Goal: Book appointment/travel/reservation

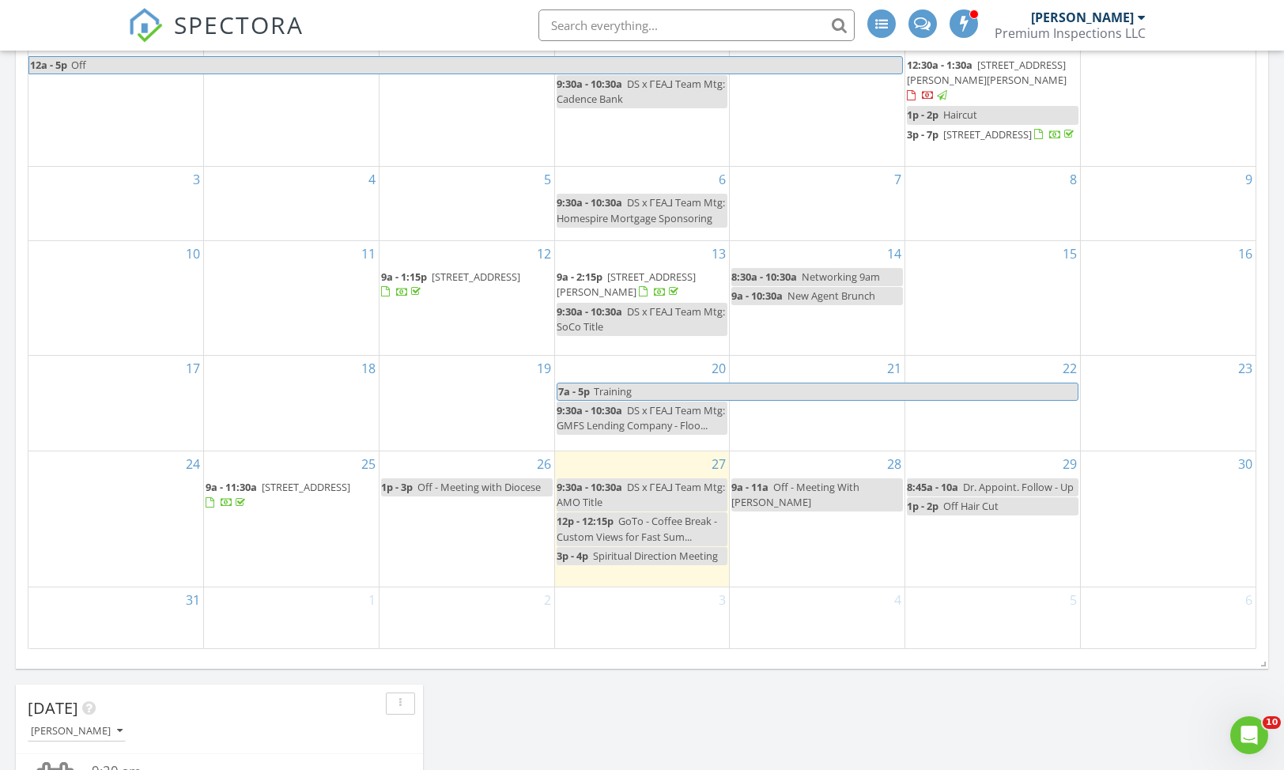
scroll to position [252, 0]
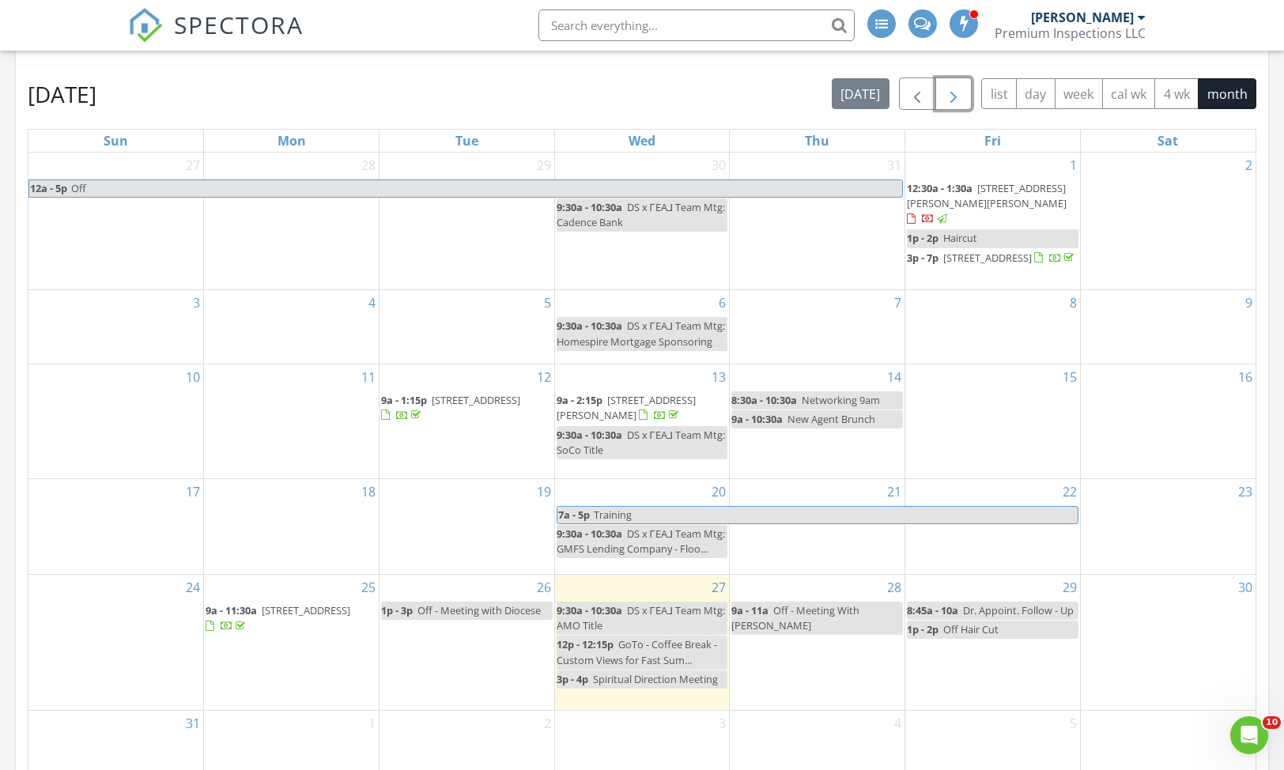
click at [957, 98] on span "button" at bounding box center [953, 94] width 19 height 19
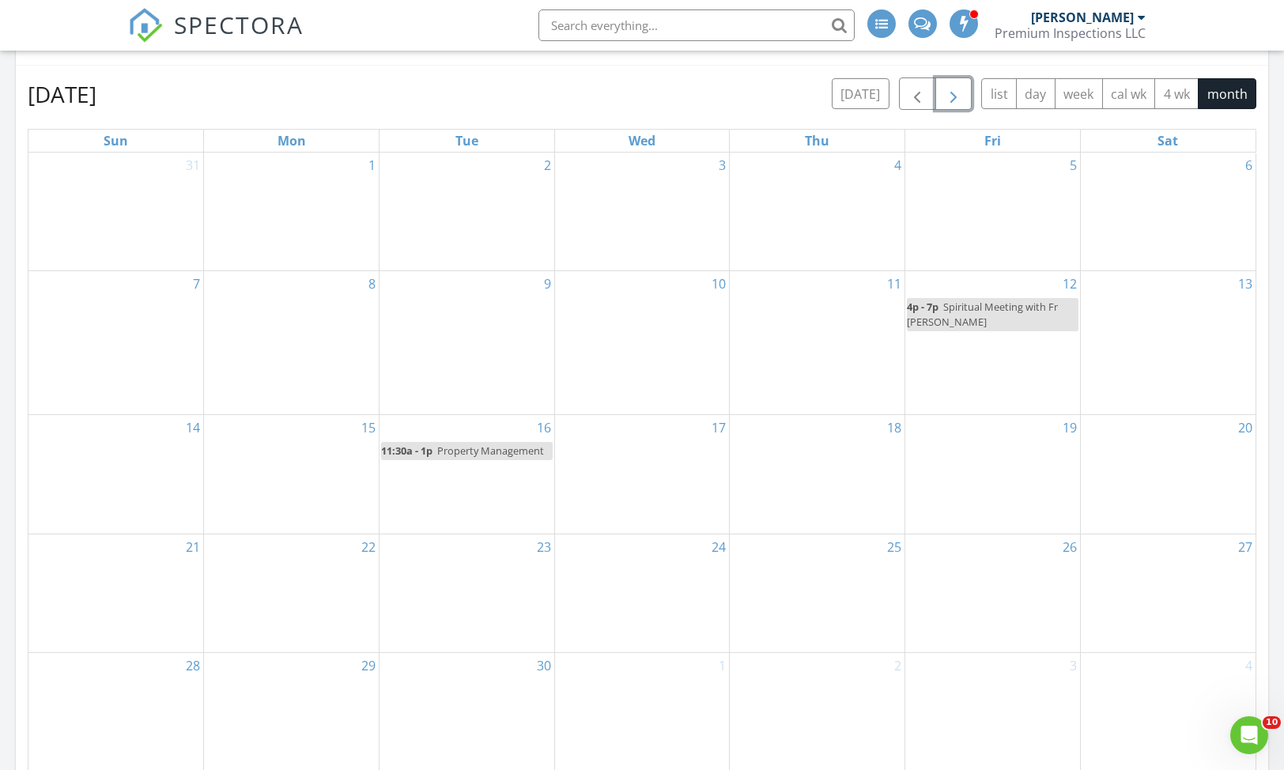
click at [661, 206] on div "3" at bounding box center [642, 212] width 175 height 118
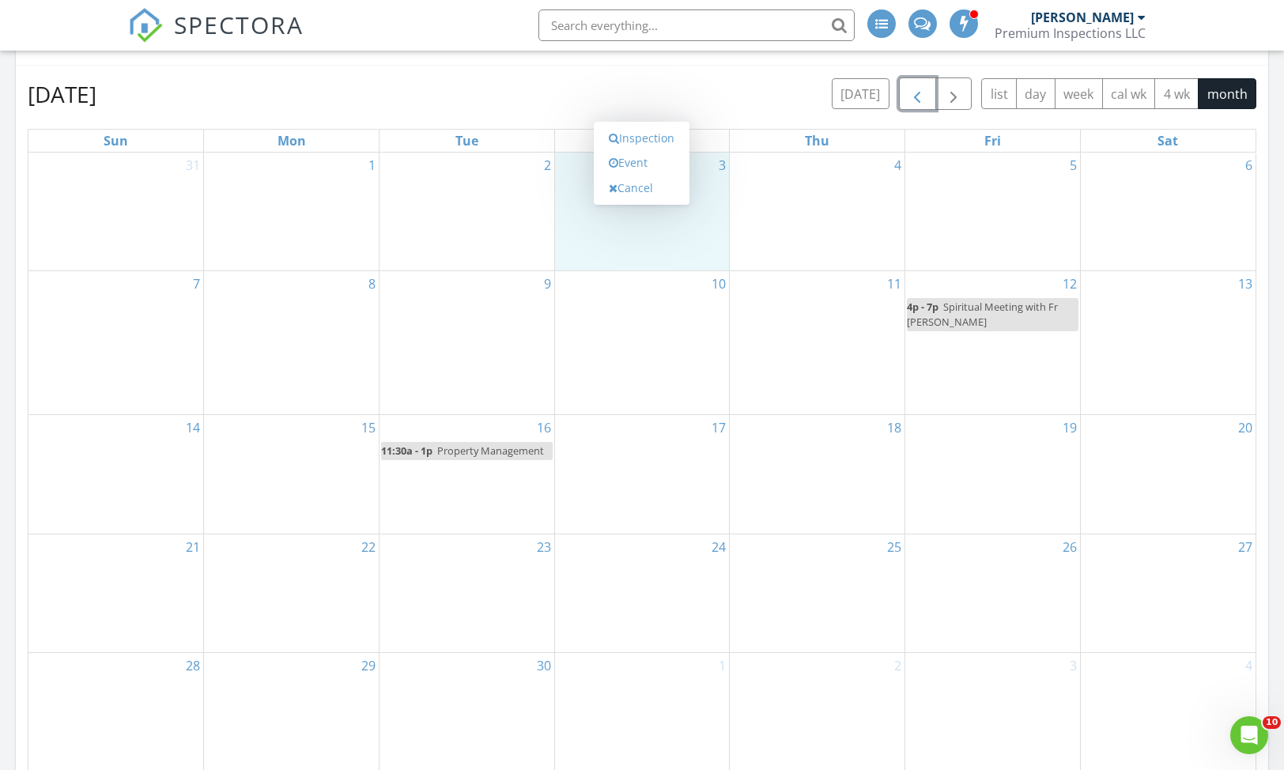
click at [913, 102] on span "button" at bounding box center [917, 94] width 19 height 19
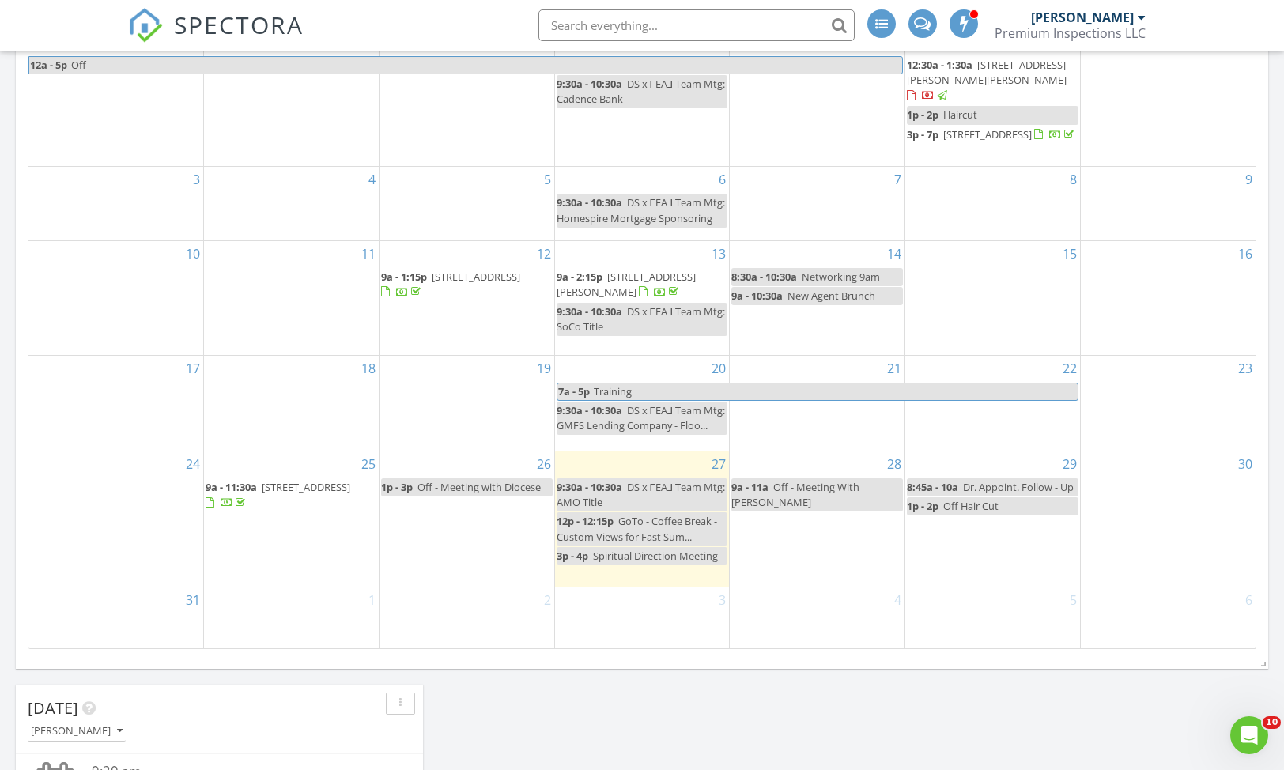
scroll to position [381, 0]
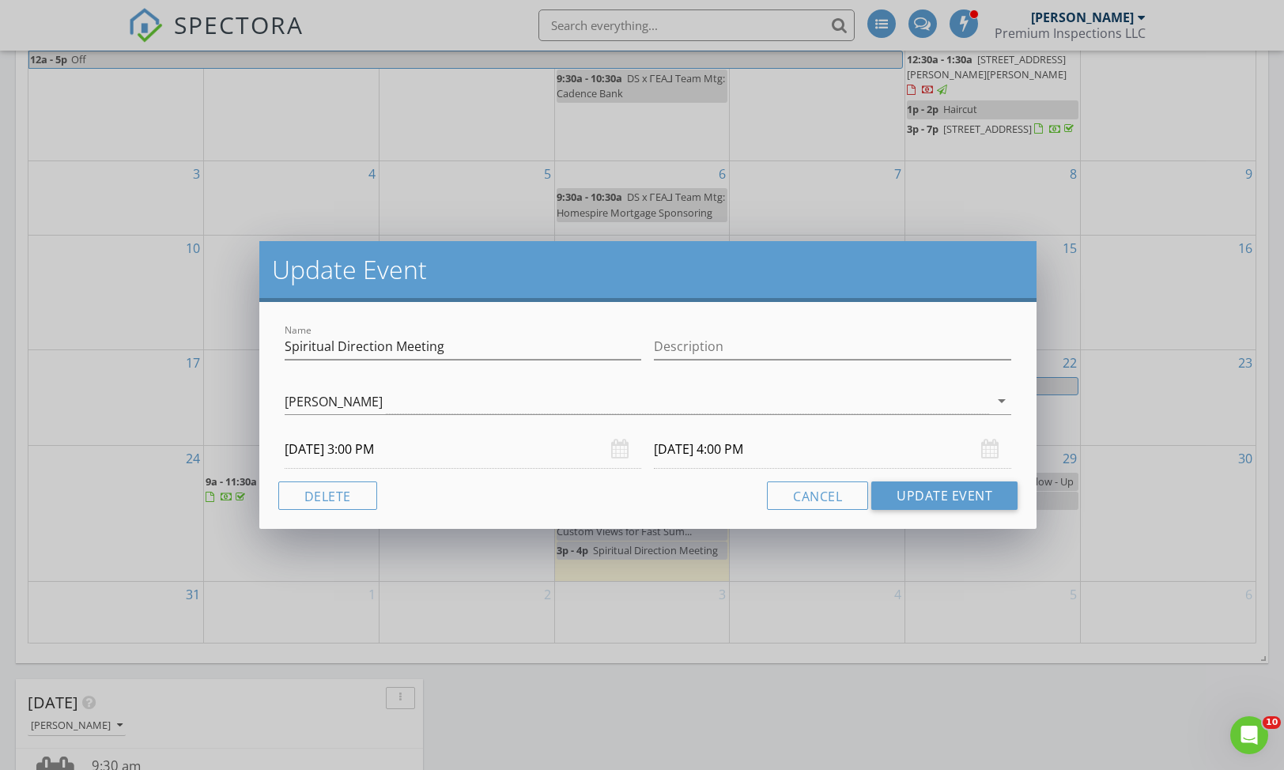
click at [345, 451] on input "[DATE] 3:00 PM" at bounding box center [463, 449] width 357 height 39
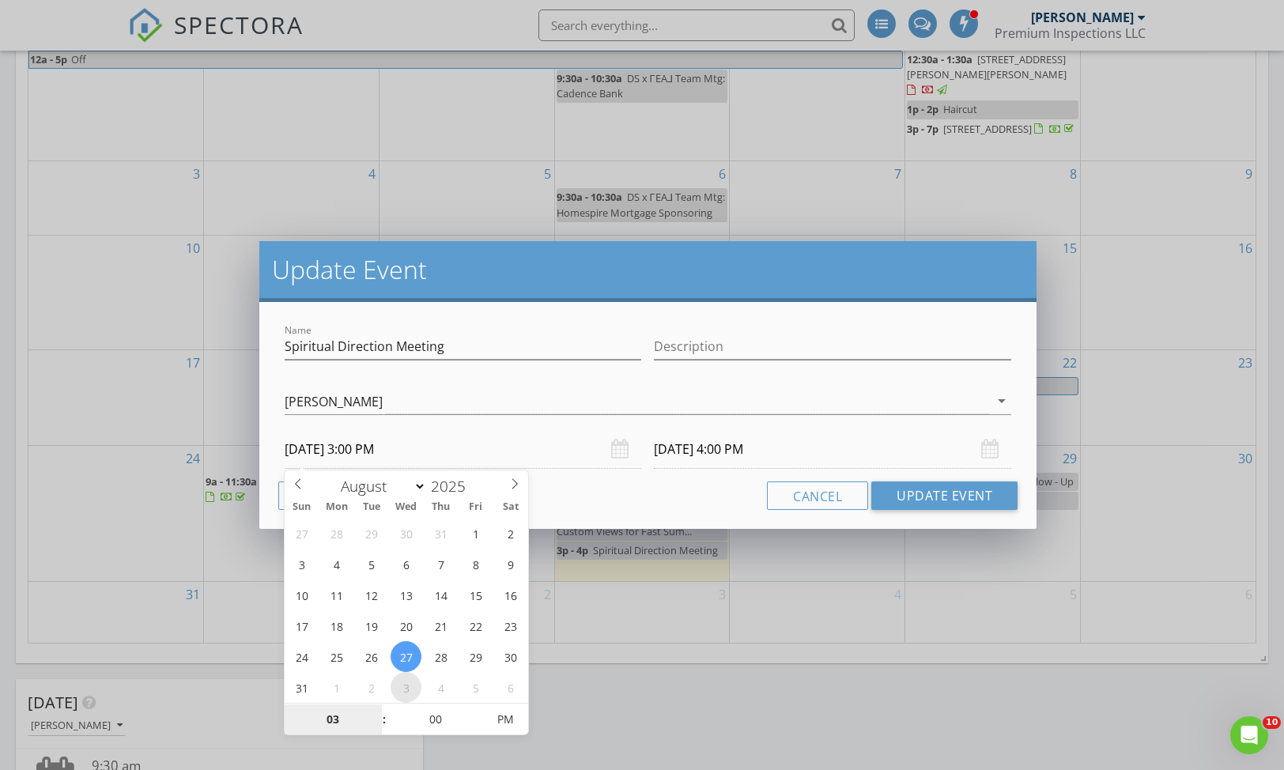
select select "8"
type input "[DATE] 3:00 PM"
type input "[DATE] 4:00 PM"
click at [942, 498] on button "Update Event" at bounding box center [944, 495] width 146 height 28
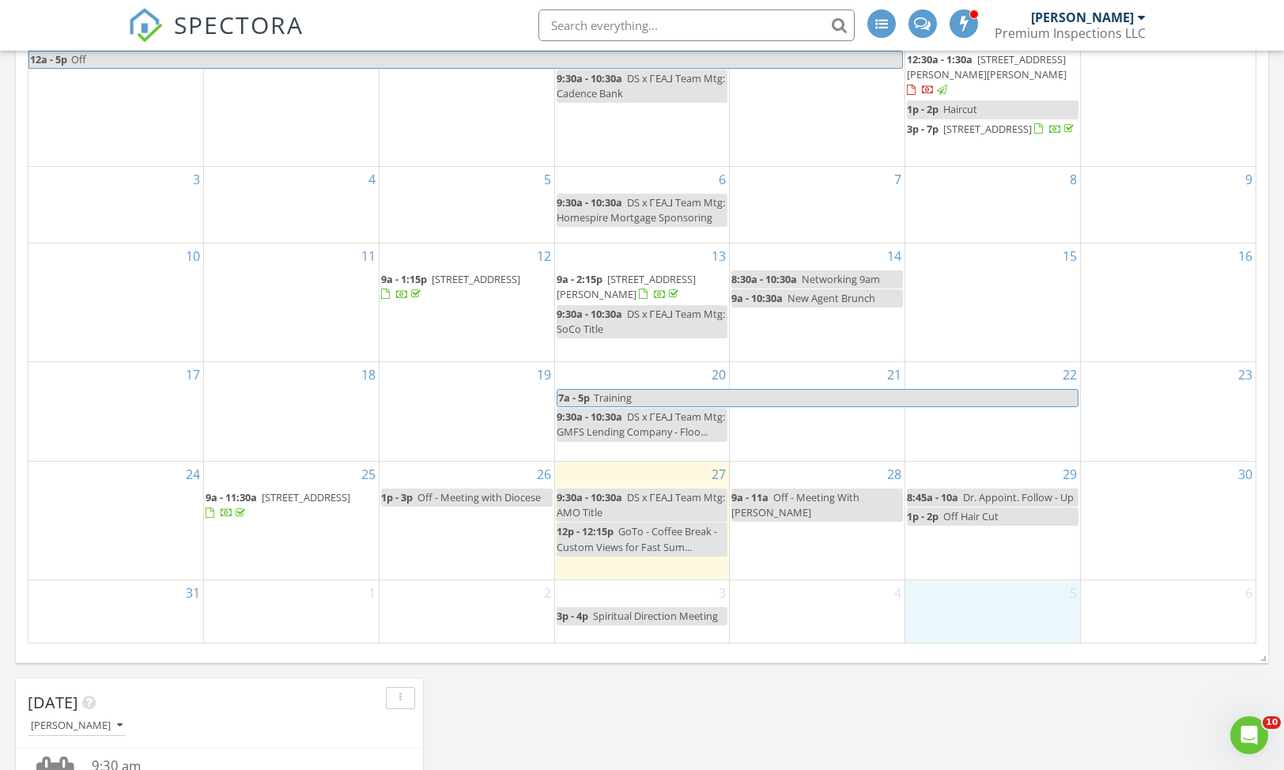
click at [924, 599] on div "5" at bounding box center [992, 611] width 175 height 62
click at [965, 586] on icon at bounding box center [964, 581] width 9 height 11
click at [478, 30] on div "SPECTORA [PERSON_NAME] Premium Inspections LLC Role: Inspector Change Role Dash…" at bounding box center [641, 25] width 1027 height 51
